Goal: Check status: Check status

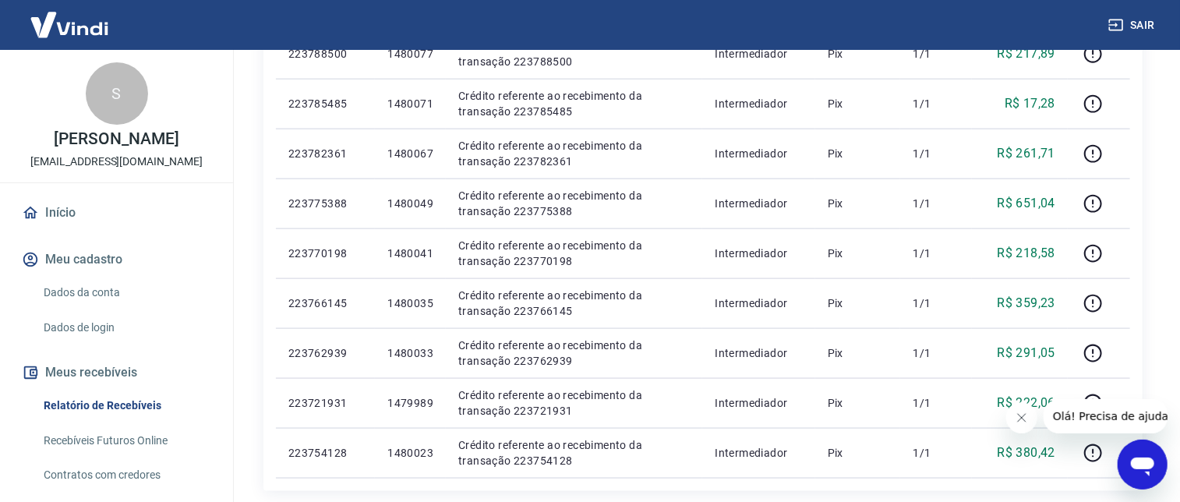
scroll to position [1119, 0]
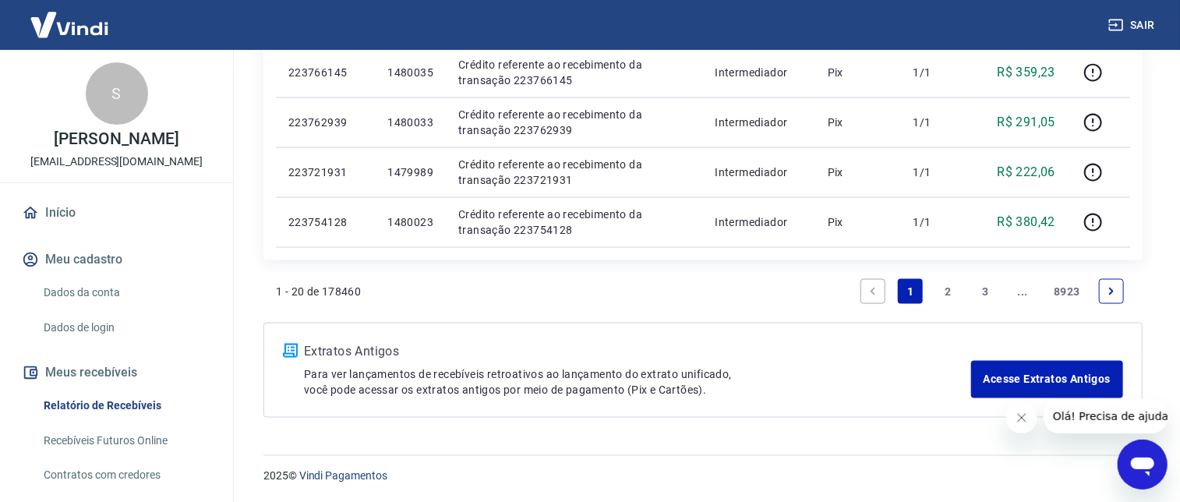
click at [951, 292] on link "2" at bounding box center [947, 291] width 25 height 25
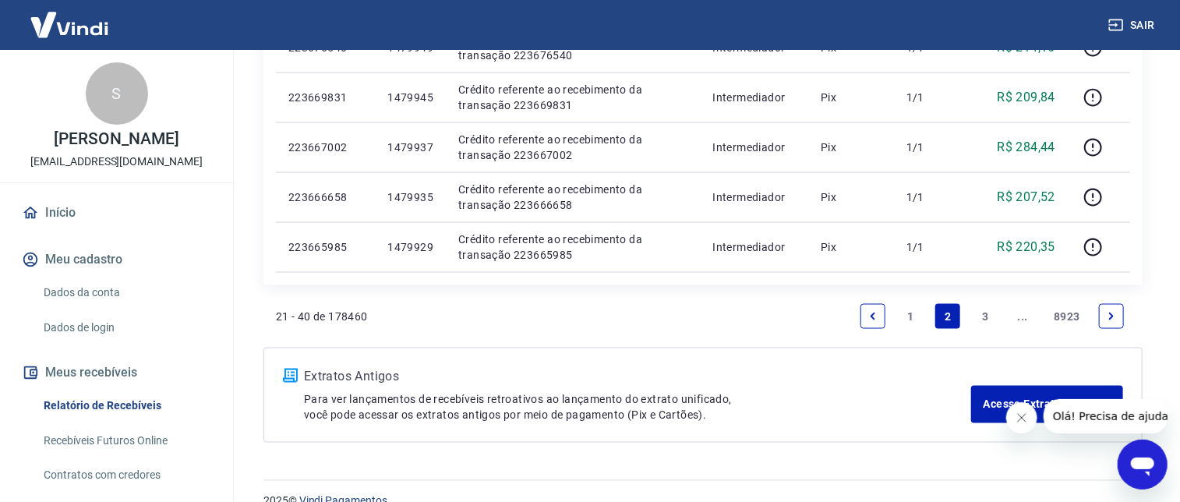
scroll to position [1099, 0]
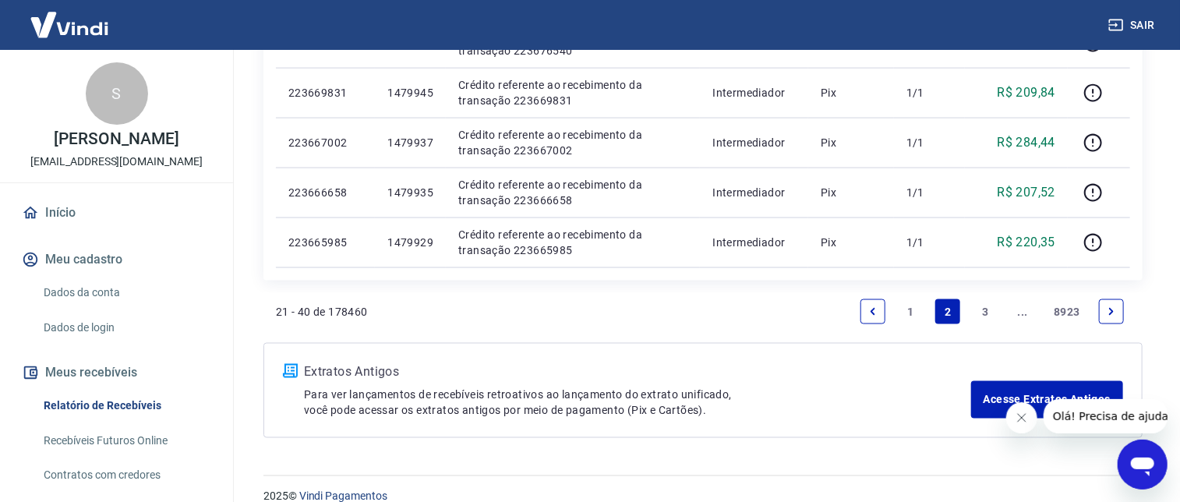
click at [981, 306] on link "3" at bounding box center [985, 311] width 25 height 25
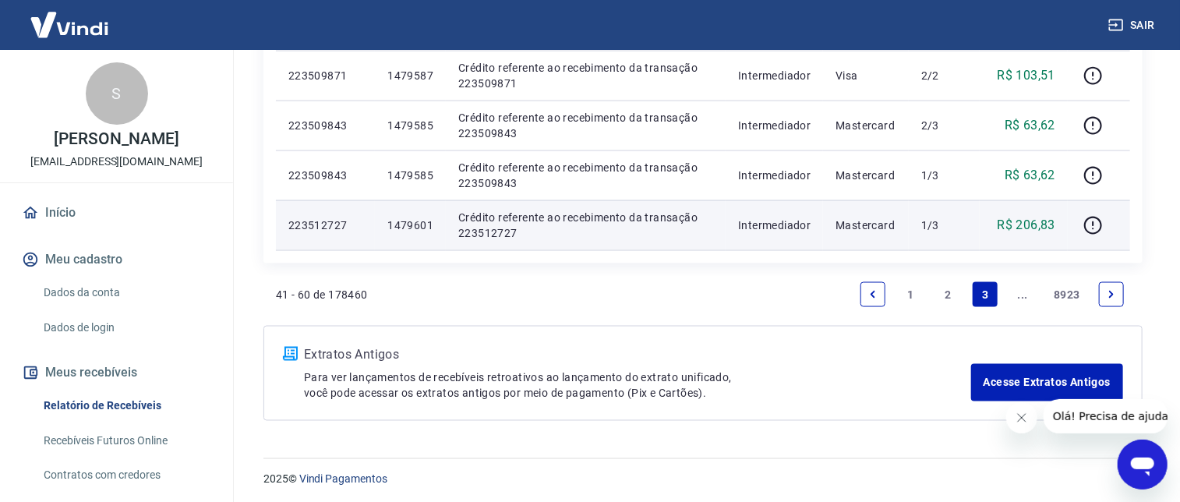
scroll to position [1118, 0]
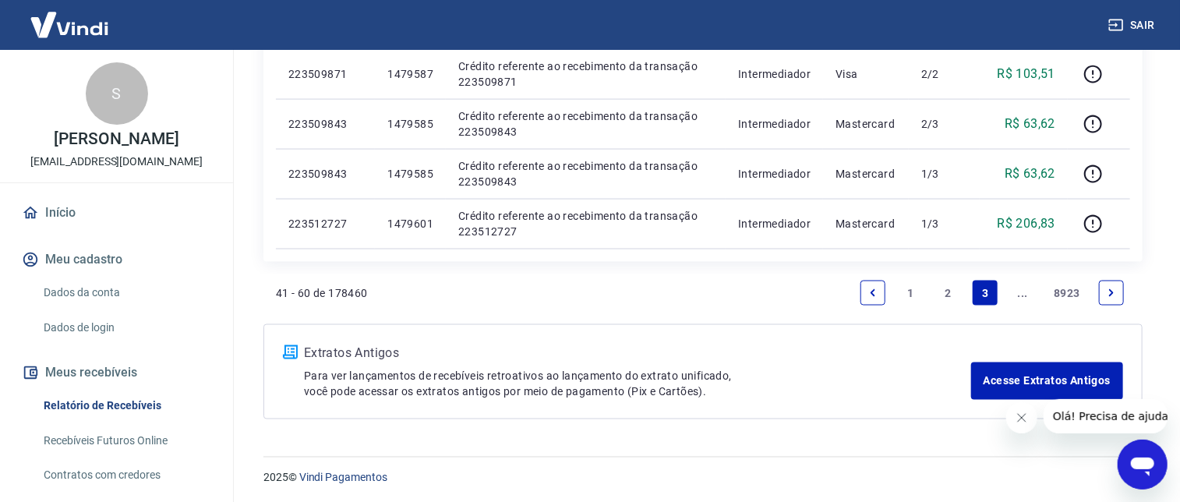
click at [1110, 290] on icon "Next page" at bounding box center [1111, 292] width 5 height 7
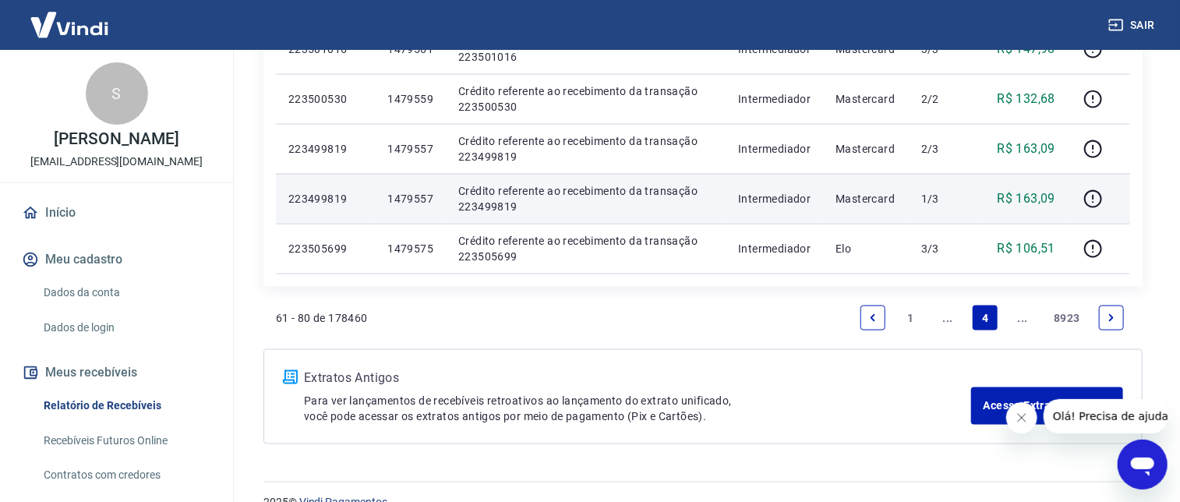
scroll to position [1119, 0]
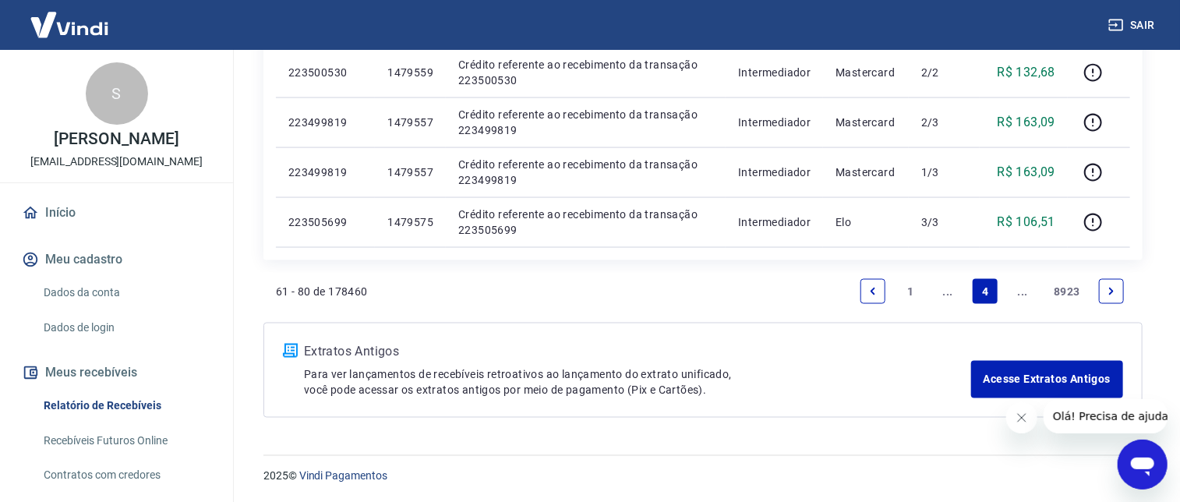
click at [907, 288] on link "1" at bounding box center [910, 291] width 25 height 25
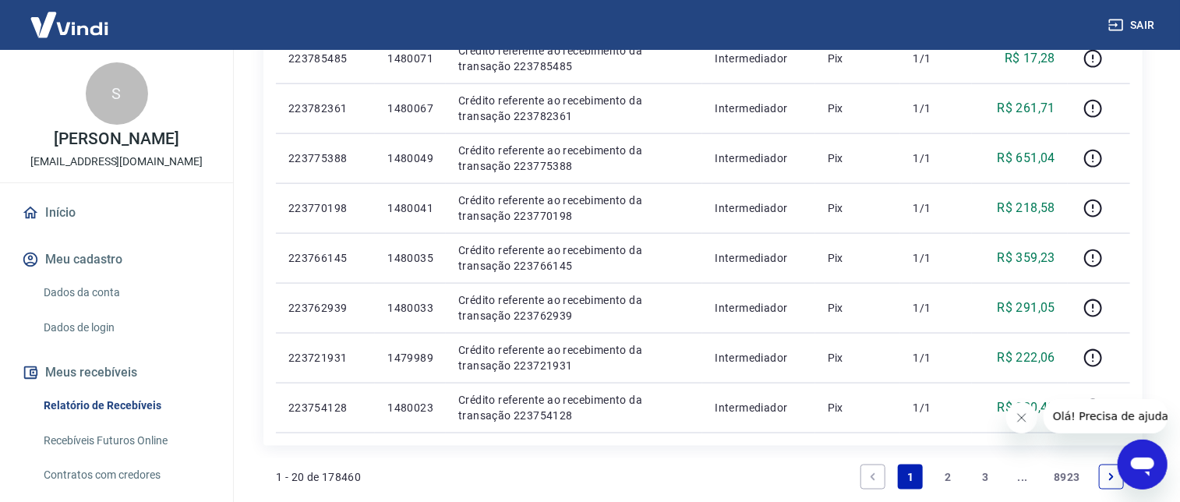
scroll to position [940, 0]
